Goal: Task Accomplishment & Management: Use online tool/utility

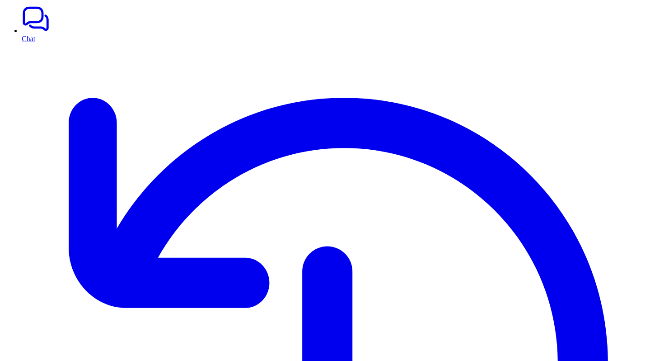
scroll to position [0, 0]
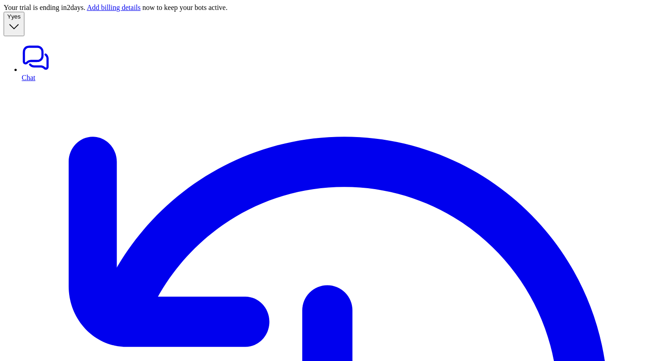
click at [51, 47] on link "Chat" at bounding box center [341, 62] width 639 height 38
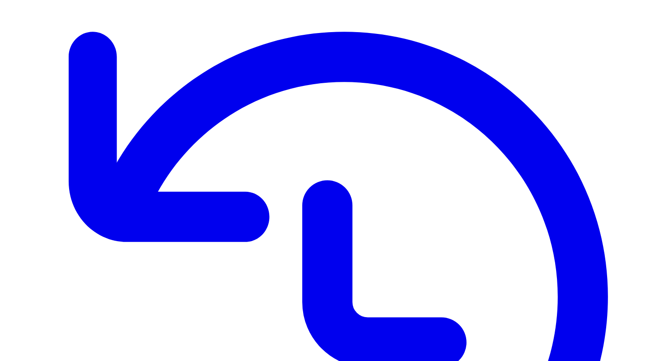
scroll to position [178, 0]
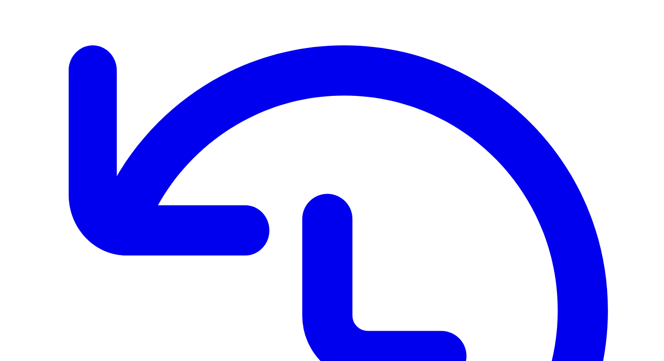
scroll to position [178, 0]
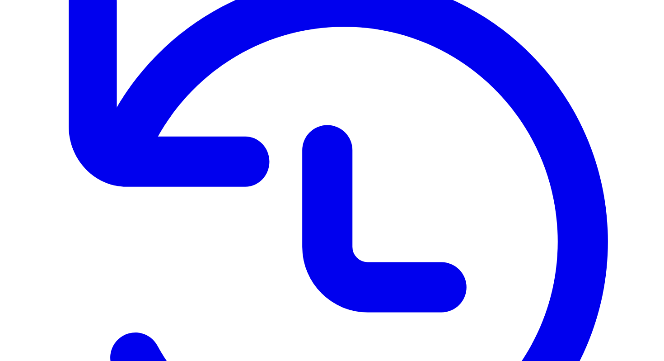
scroll to position [178, 0]
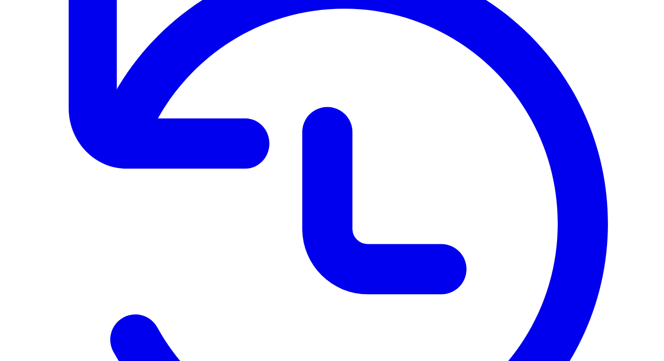
scroll to position [202, 0]
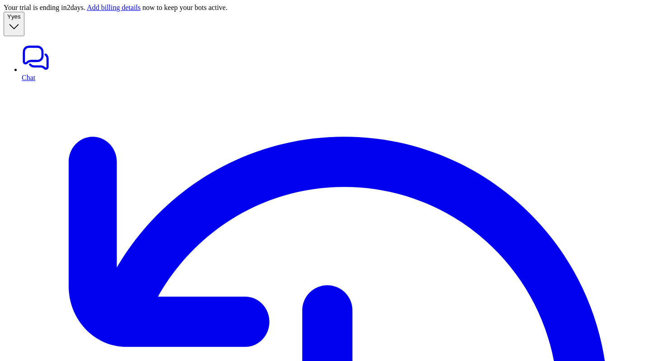
scroll to position [145, 0]
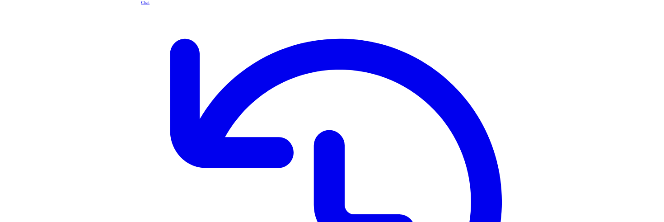
scroll to position [145, 0]
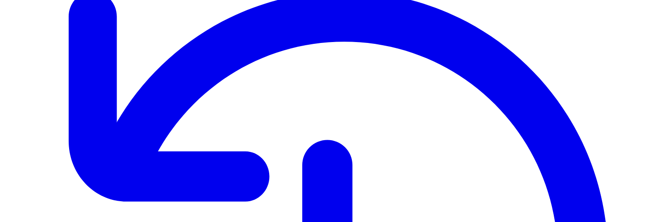
drag, startPoint x: 507, startPoint y: 136, endPoint x: 466, endPoint y: 3, distance: 139.9
